Goal: Information Seeking & Learning: Learn about a topic

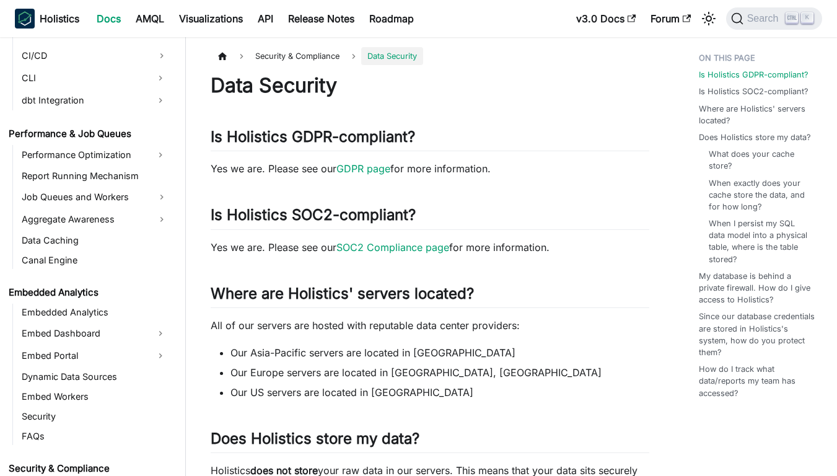
scroll to position [1156, 0]
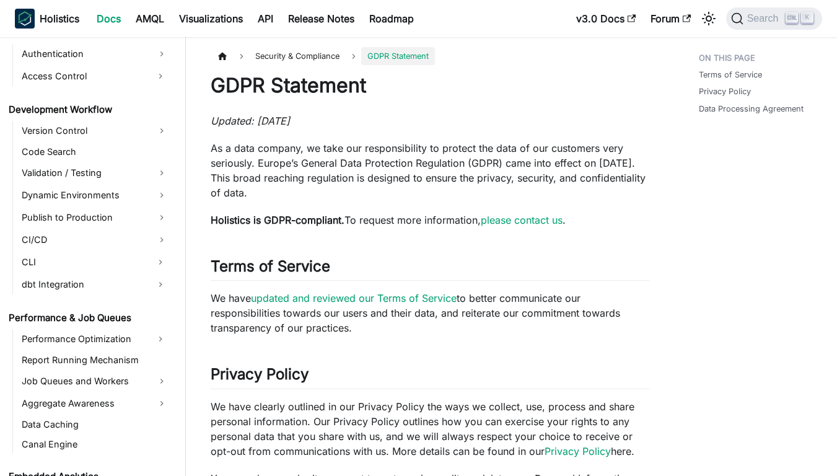
scroll to position [1176, 0]
